Goal: Task Accomplishment & Management: Manage account settings

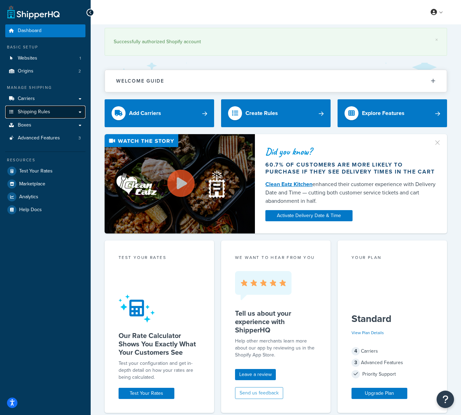
click at [48, 112] on span "Shipping Rules" at bounding box center [34, 112] width 32 height 6
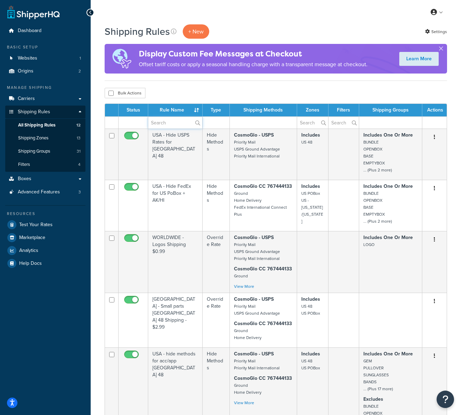
click at [174, 123] on input "text" at bounding box center [175, 123] width 54 height 12
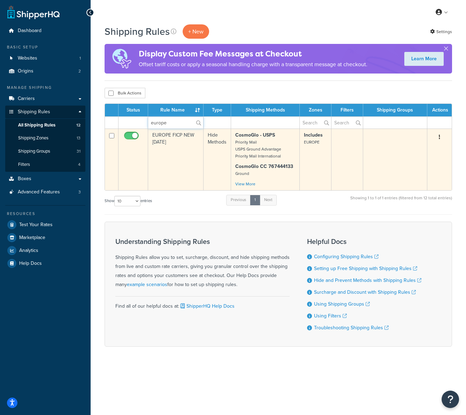
type input "europe"
click at [175, 141] on td "EUROPE FICP NEW [DATE]" at bounding box center [175, 160] width 55 height 62
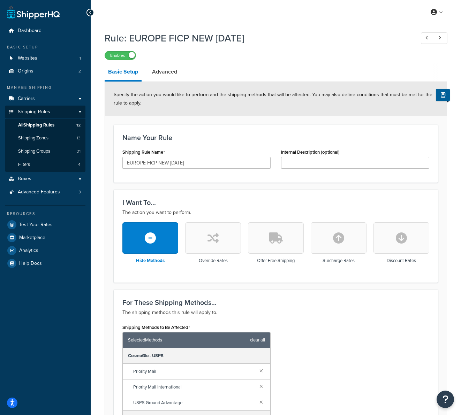
scroll to position [4, 0]
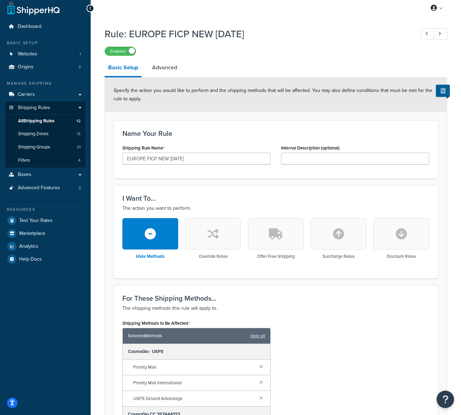
click at [217, 235] on icon "button" at bounding box center [212, 233] width 11 height 11
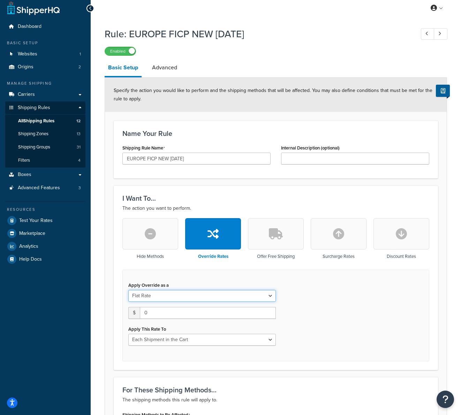
click at [171, 297] on select "Flat Rate Percentage Flat Rate & Percentage" at bounding box center [201, 296] width 147 height 12
click at [129, 50] on span at bounding box center [132, 51] width 6 height 6
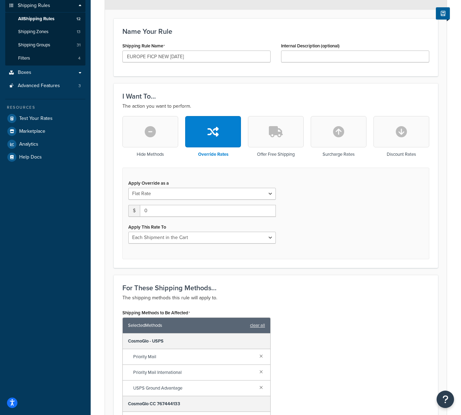
scroll to position [24, 0]
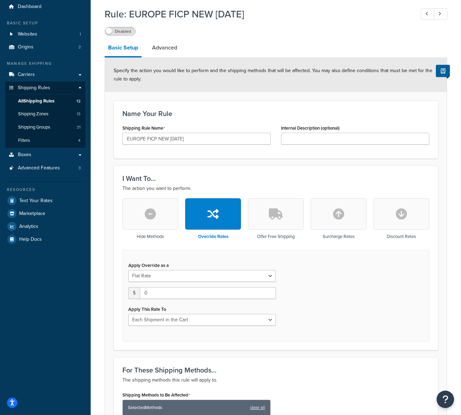
click at [113, 29] on label "Disabled" at bounding box center [120, 31] width 31 height 8
click at [163, 217] on button "button" at bounding box center [150, 213] width 56 height 31
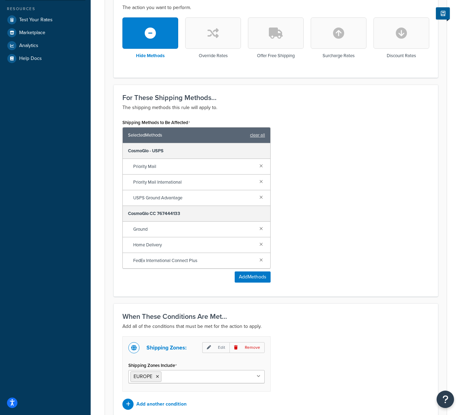
scroll to position [253, 0]
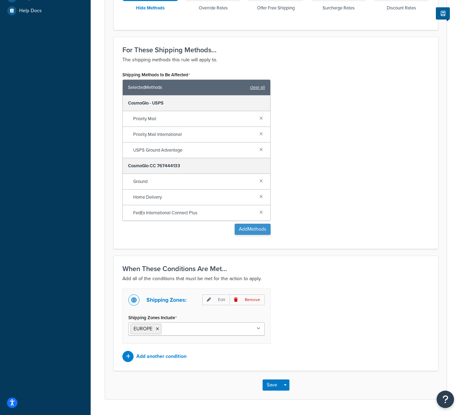
drag, startPoint x: 263, startPoint y: 211, endPoint x: 258, endPoint y: 217, distance: 7.2
click at [262, 211] on link at bounding box center [261, 212] width 8 height 8
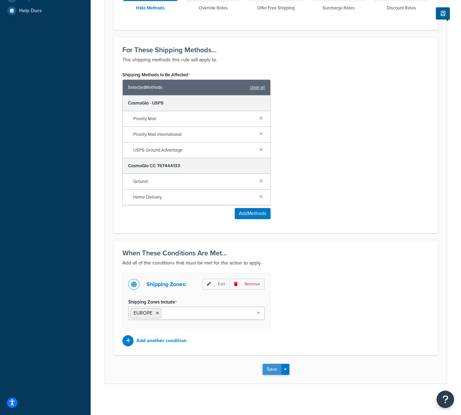
click at [272, 371] on button "Save" at bounding box center [271, 369] width 19 height 11
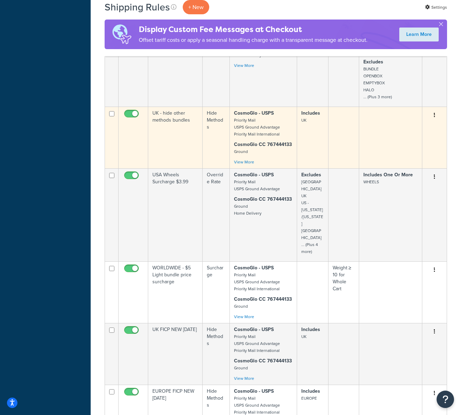
scroll to position [377, 0]
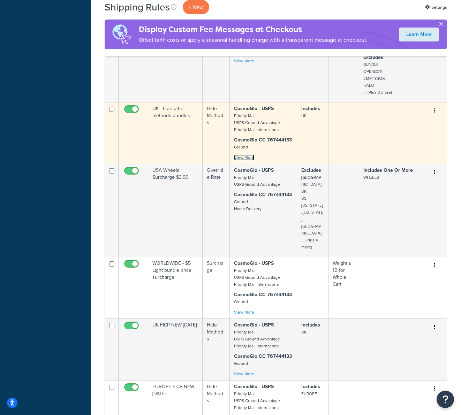
click at [246, 156] on link "View More" at bounding box center [244, 157] width 20 height 6
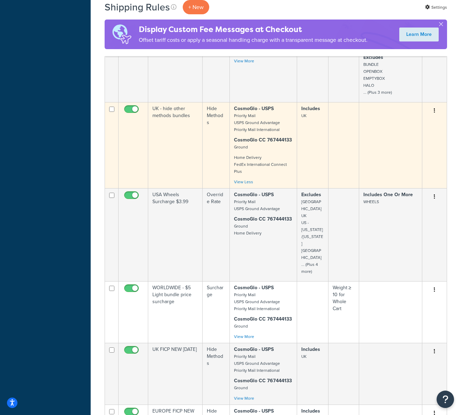
click at [202, 137] on td "Hide Methods" at bounding box center [215, 145] width 27 height 86
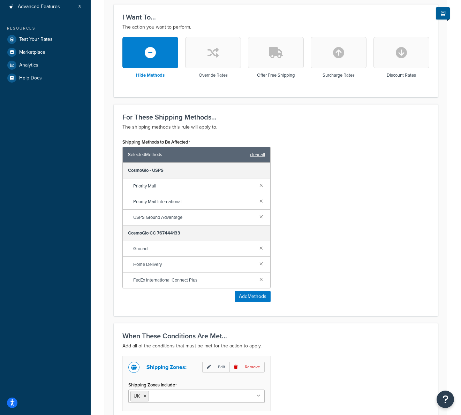
scroll to position [218, 0]
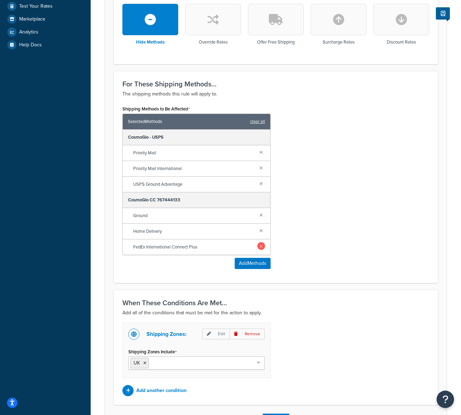
drag, startPoint x: 261, startPoint y: 247, endPoint x: 261, endPoint y: 260, distance: 12.9
click at [261, 247] on link at bounding box center [261, 246] width 8 height 8
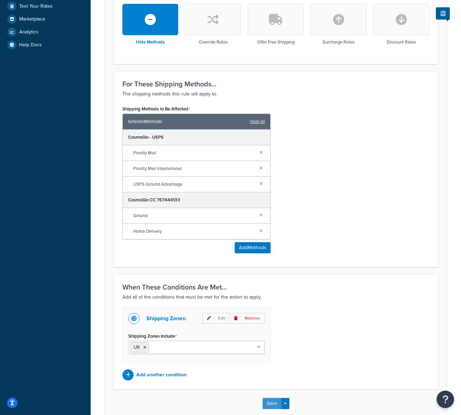
click at [266, 400] on button "Save" at bounding box center [271, 403] width 19 height 11
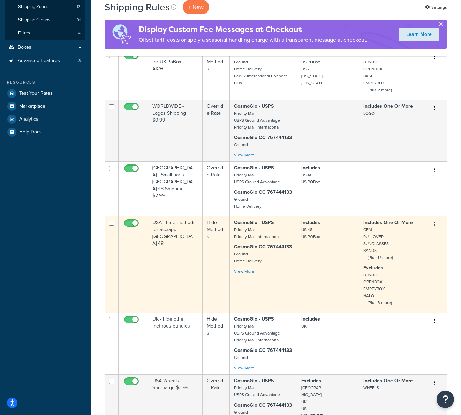
scroll to position [132, 0]
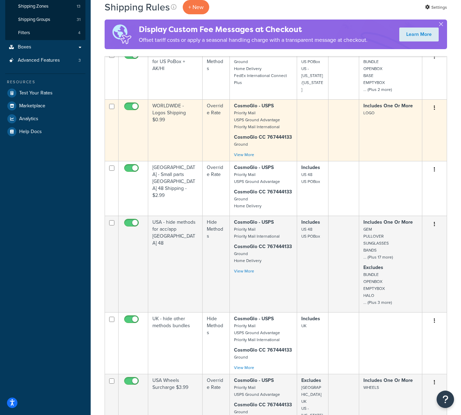
click at [186, 134] on td "WORLDWIDE - Logos Shipping $0.99" at bounding box center [175, 130] width 54 height 62
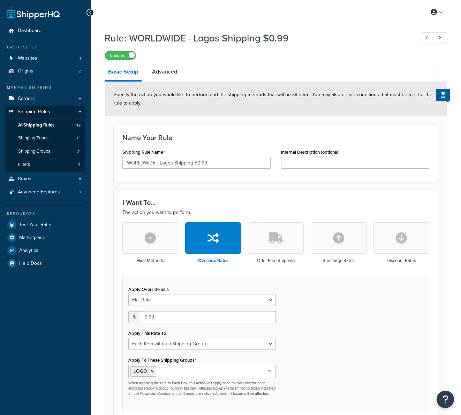
select select "ITEM"
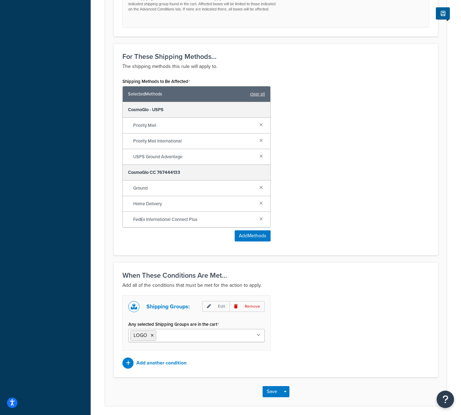
scroll to position [416, 0]
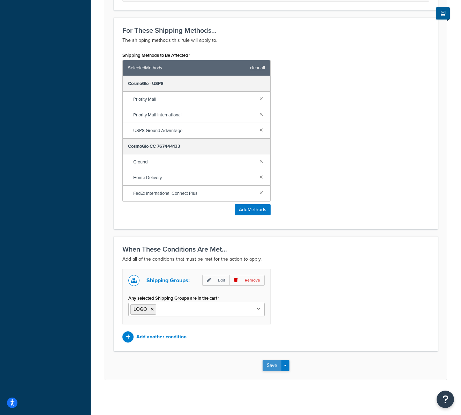
click at [271, 368] on button "Save" at bounding box center [271, 365] width 19 height 11
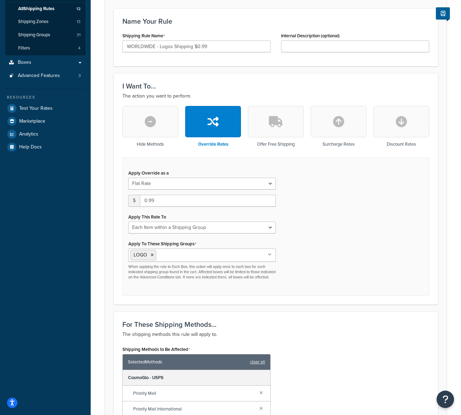
scroll to position [122, 0]
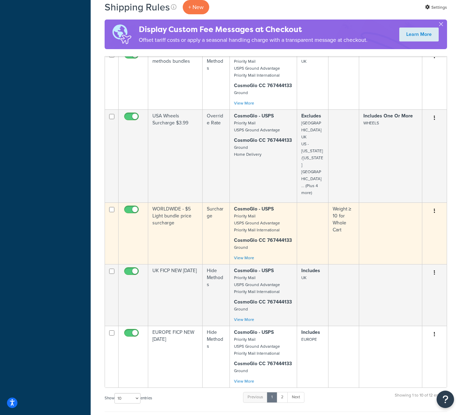
scroll to position [434, 0]
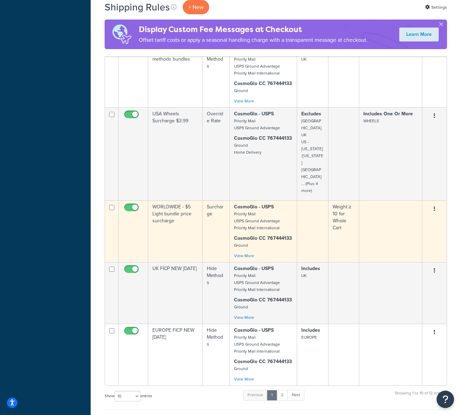
click at [176, 217] on td "WORLDWIDE - $5 Light bundle price surcharge" at bounding box center [175, 231] width 54 height 62
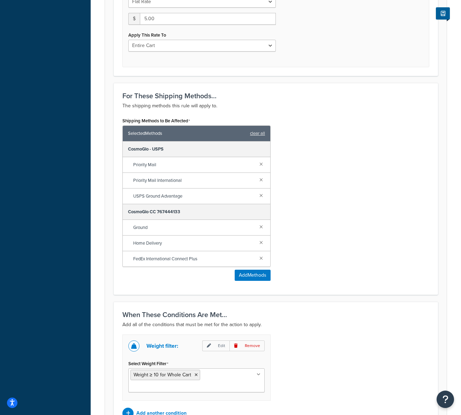
scroll to position [374, 0]
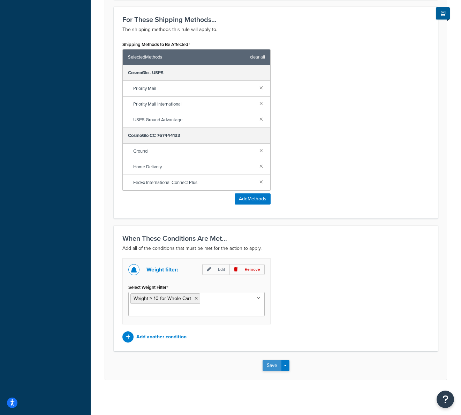
click at [270, 361] on button "Save" at bounding box center [271, 365] width 19 height 11
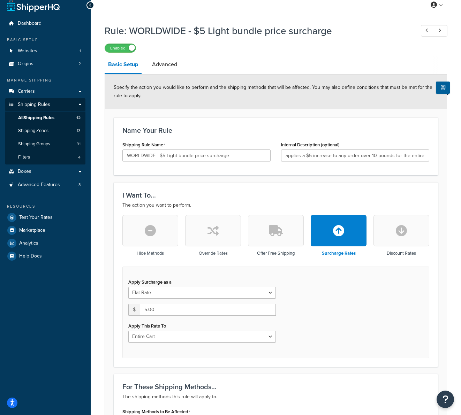
scroll to position [8, 0]
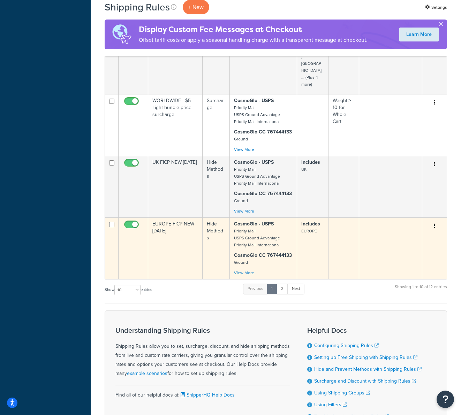
scroll to position [510, 0]
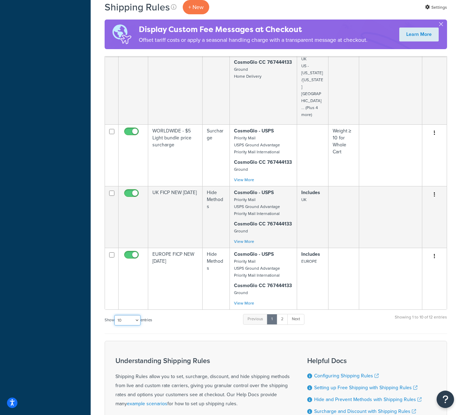
click at [124, 315] on select "10 15 25 50 100 1000" at bounding box center [127, 320] width 26 height 10
select select "100"
click at [115, 315] on select "10 15 25 50 100 1000" at bounding box center [127, 320] width 26 height 10
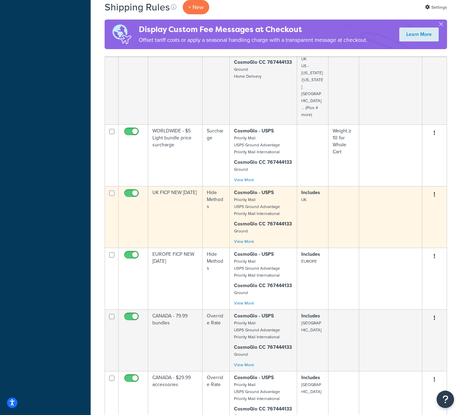
click at [177, 195] on td "UK FICP NEW [DATE]" at bounding box center [175, 217] width 54 height 62
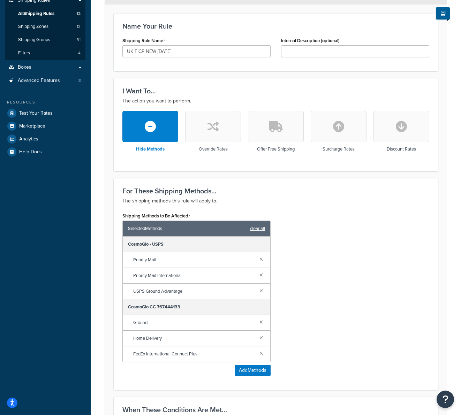
scroll to position [112, 0]
click at [260, 353] on link at bounding box center [261, 353] width 8 height 8
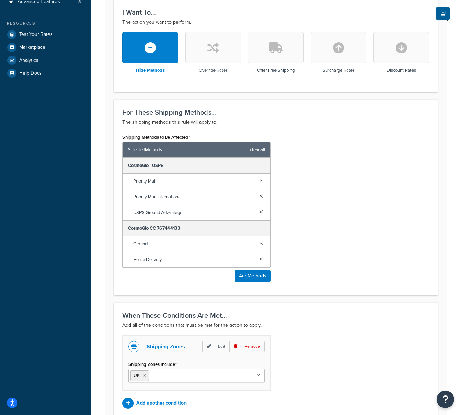
scroll to position [256, 0]
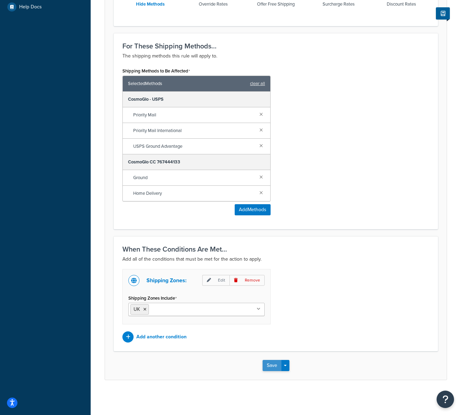
click at [269, 364] on button "Save" at bounding box center [271, 365] width 19 height 11
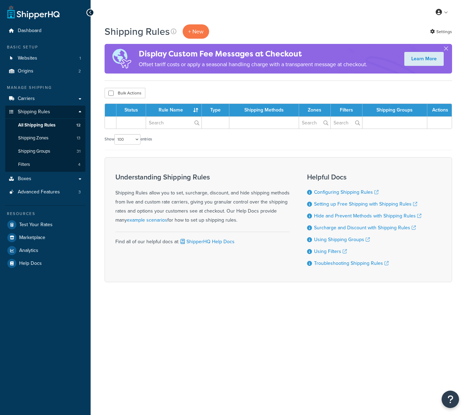
select select "100"
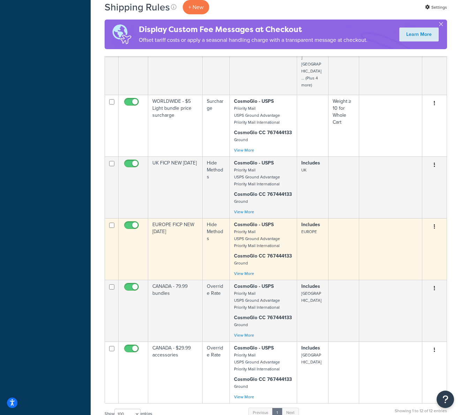
scroll to position [532, 0]
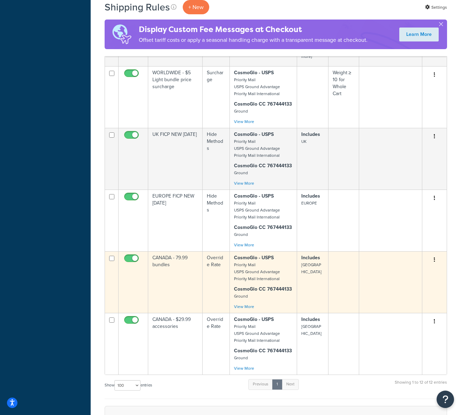
click at [178, 263] on td "CANADA - 79.99 bundles" at bounding box center [175, 282] width 54 height 62
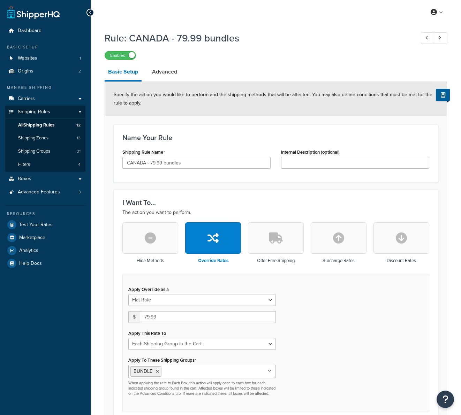
select select "SHIPPING_GROUP"
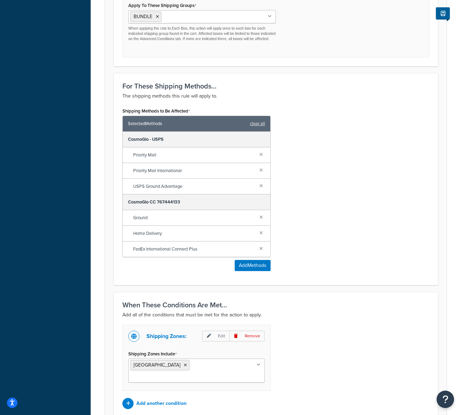
scroll to position [107, 0]
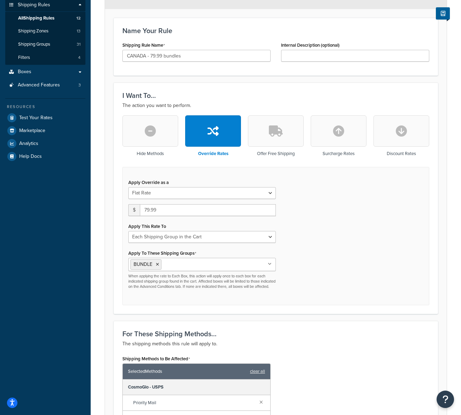
click at [148, 134] on icon "button" at bounding box center [150, 130] width 11 height 11
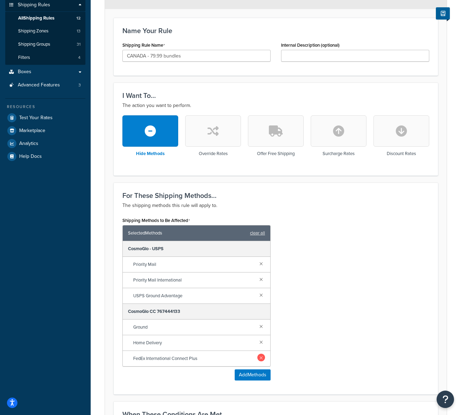
click at [262, 358] on link at bounding box center [261, 358] width 8 height 8
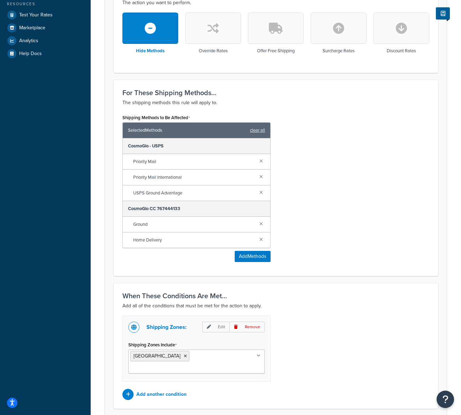
scroll to position [256, 0]
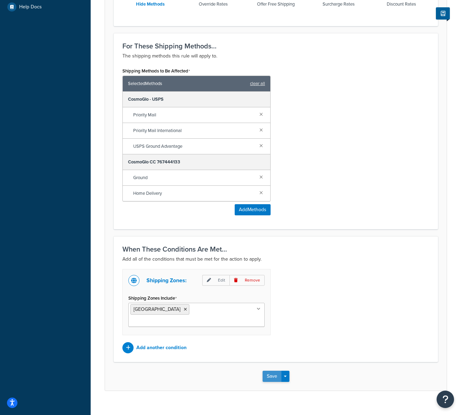
click at [271, 371] on button "Save" at bounding box center [271, 376] width 19 height 11
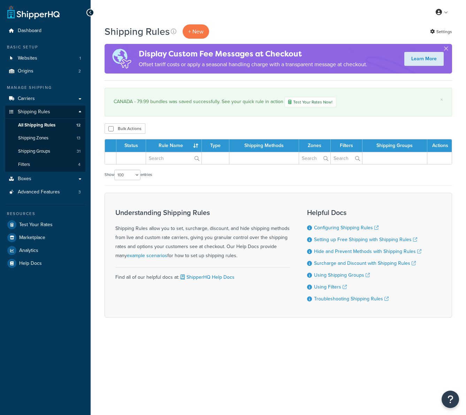
select select "100"
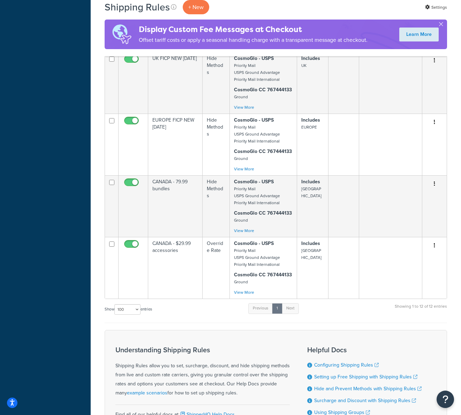
scroll to position [712, 0]
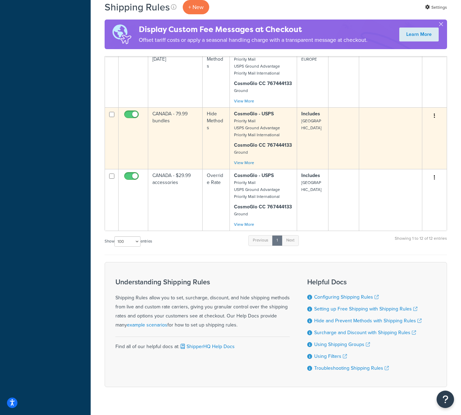
click at [175, 116] on td "CANADA - 79.99 bundles" at bounding box center [175, 138] width 54 height 62
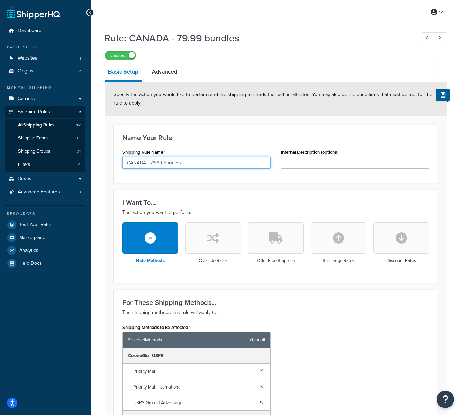
drag, startPoint x: 150, startPoint y: 163, endPoint x: 241, endPoint y: 162, distance: 90.6
click at [241, 162] on input "CANADA - 79.99 bundles" at bounding box center [196, 163] width 148 height 12
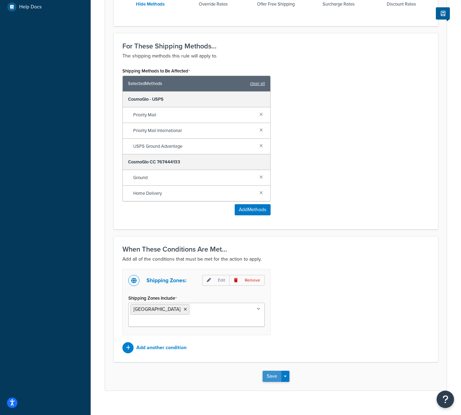
type input "CANADA - FICP NEW 2025"
click at [271, 371] on button "Save" at bounding box center [271, 376] width 19 height 11
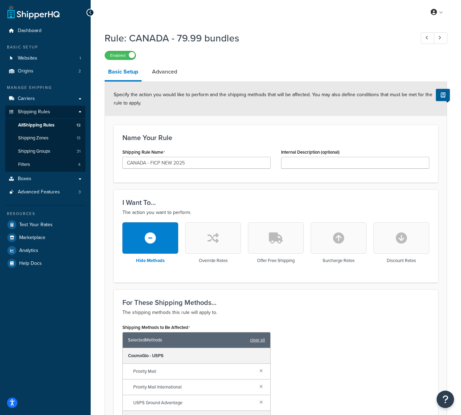
scroll to position [9, 0]
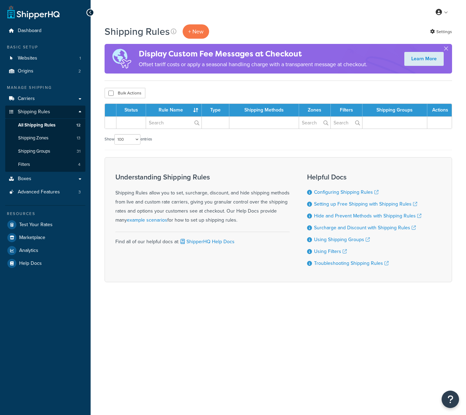
select select "100"
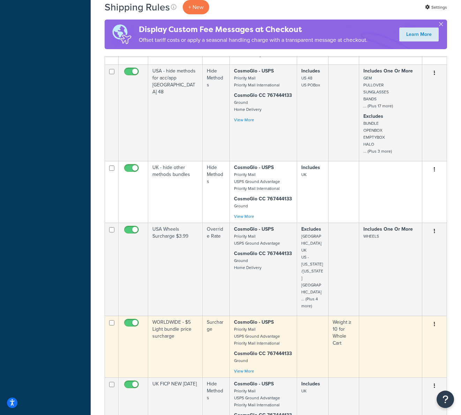
scroll to position [676, 0]
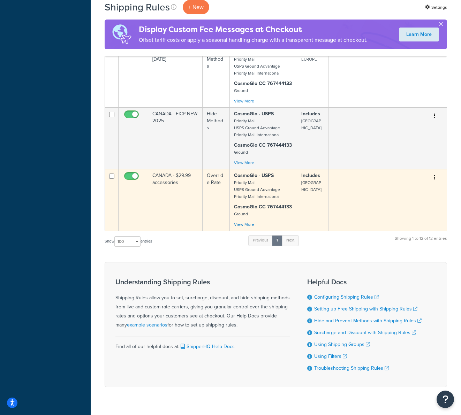
click at [173, 193] on td "CANADA - $29.99 accessories" at bounding box center [175, 200] width 54 height 62
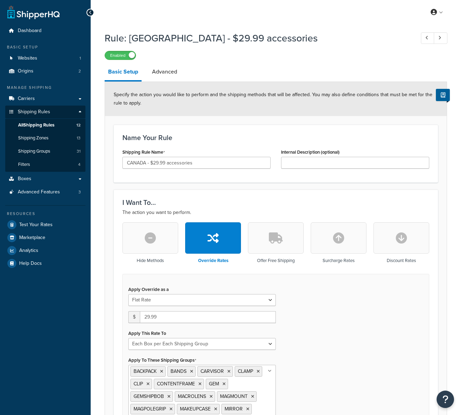
select select "BOX"
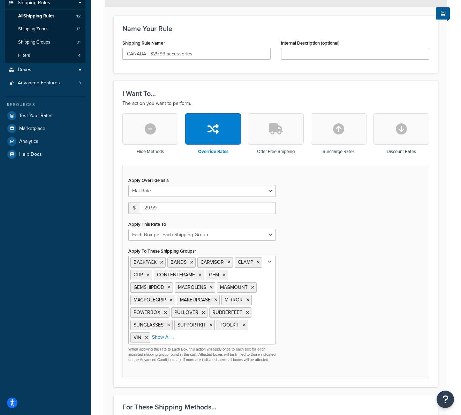
scroll to position [109, 0]
click at [168, 341] on li "Show All..." at bounding box center [163, 337] width 22 height 10
click at [169, 236] on select "Each Shipment in the Cart Each Origin in the Cart Each Shipping Group in the Ca…" at bounding box center [201, 235] width 147 height 12
click at [128, 229] on select "Each Shipment in the Cart Each Origin in the Cart Each Shipping Group in the Ca…" at bounding box center [201, 235] width 147 height 12
click at [198, 338] on input "Apply To These Shipping Groups" at bounding box center [215, 337] width 62 height 8
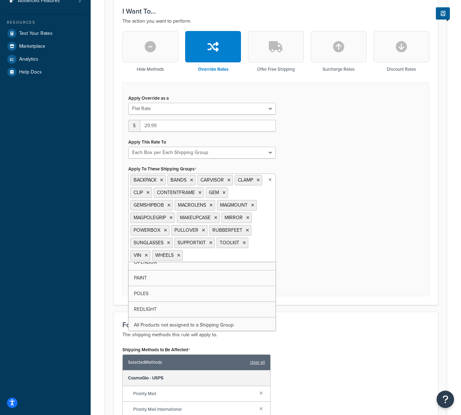
scroll to position [87, 0]
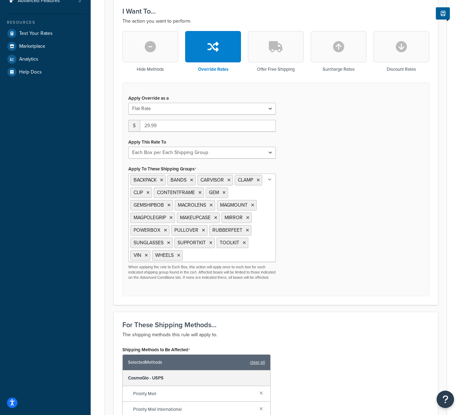
click at [328, 284] on div "Apply Override as a Flat Rate Percentage Flat Rate & Percentage $ 29.99 Apply T…" at bounding box center [275, 190] width 307 height 214
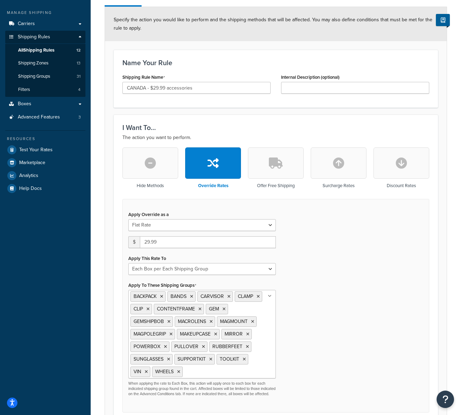
scroll to position [75, 0]
click at [153, 165] on icon "button" at bounding box center [150, 163] width 11 height 11
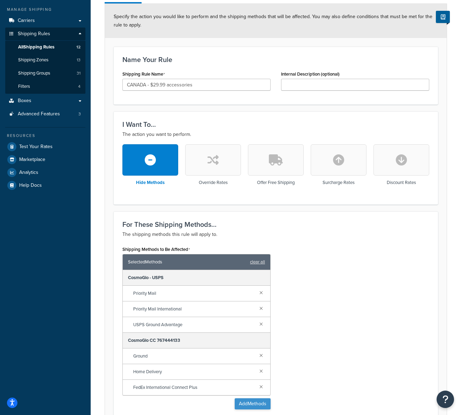
click at [263, 387] on link at bounding box center [261, 386] width 8 height 8
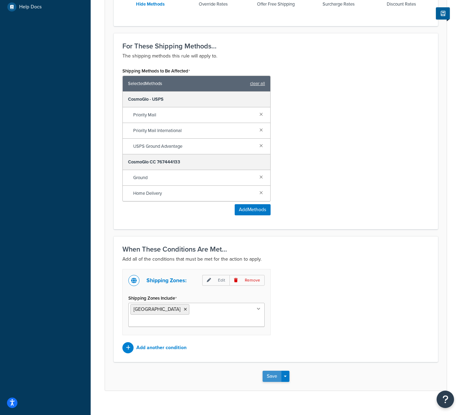
scroll to position [255, 0]
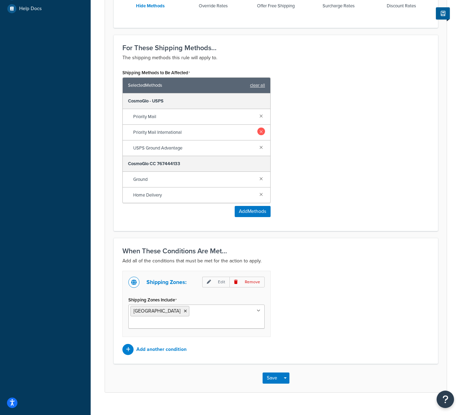
click at [262, 132] on link at bounding box center [261, 131] width 8 height 8
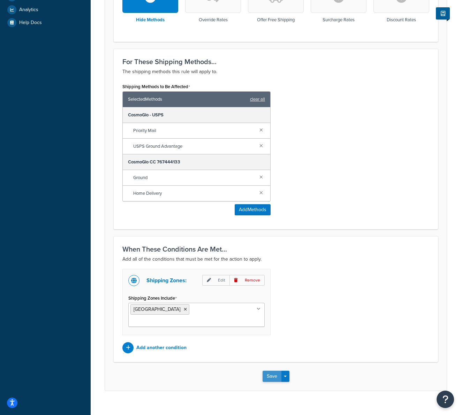
click at [265, 371] on button "Save" at bounding box center [271, 376] width 19 height 11
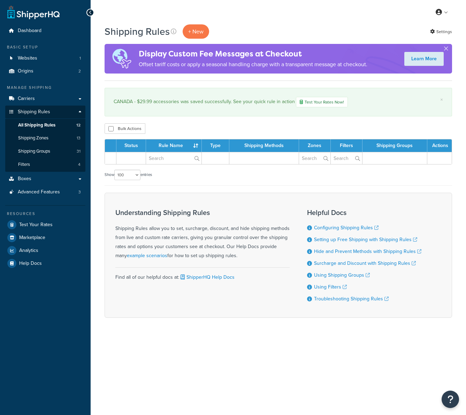
select select "100"
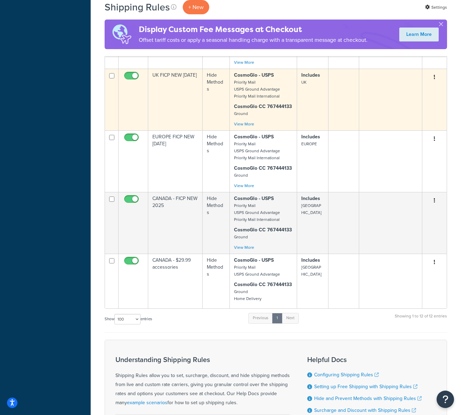
scroll to position [705, 0]
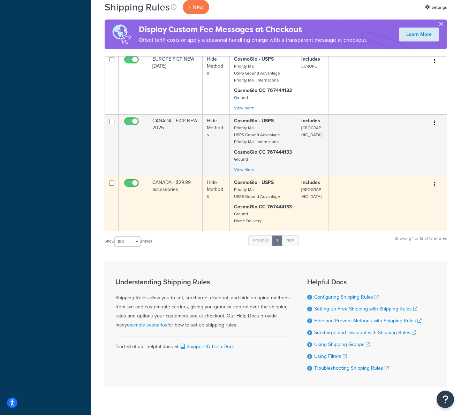
click at [178, 182] on td "CANADA - $29.99 accessories" at bounding box center [175, 203] width 54 height 55
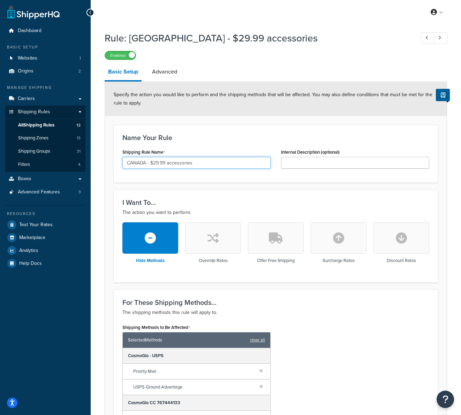
drag, startPoint x: 151, startPoint y: 163, endPoint x: 264, endPoint y: 163, distance: 113.6
click at [264, 163] on input "CANADA - $29.99 accessories" at bounding box center [196, 163] width 148 height 12
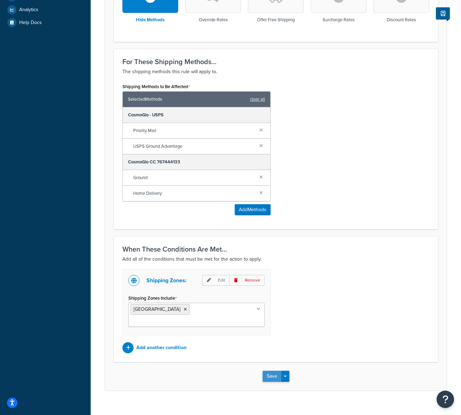
type input "CANADA - FICP OR USPS PRIORITY INTL ACCESSORIES"
click at [275, 371] on button "Save" at bounding box center [271, 376] width 19 height 11
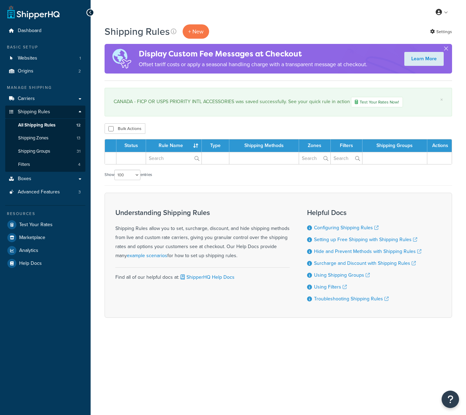
select select "100"
